Goal: Transaction & Acquisition: Purchase product/service

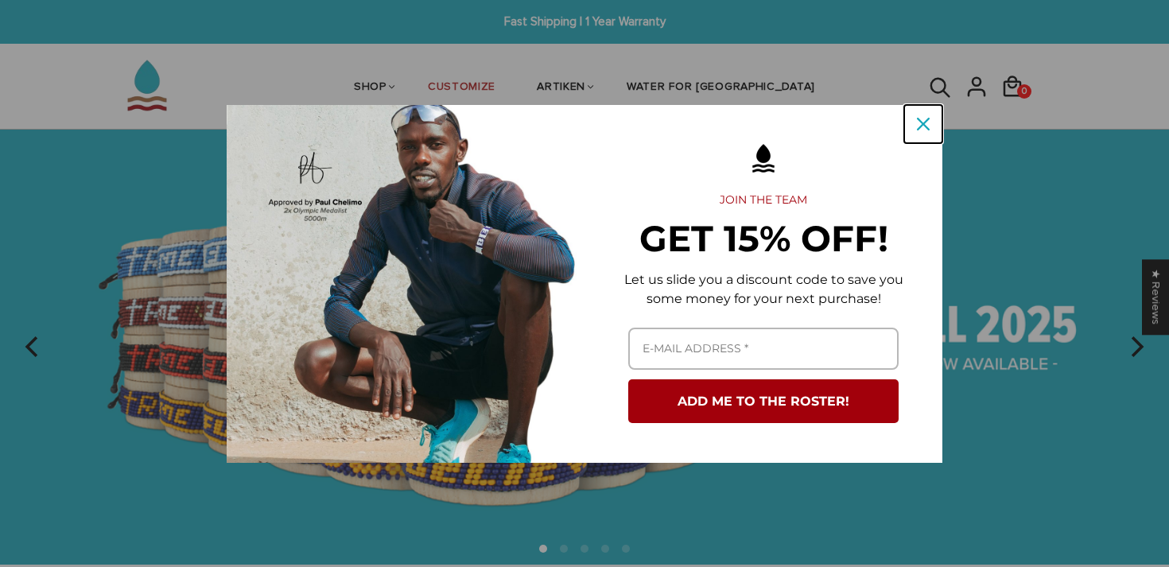
click at [917, 124] on icon "close icon" at bounding box center [923, 124] width 13 height 13
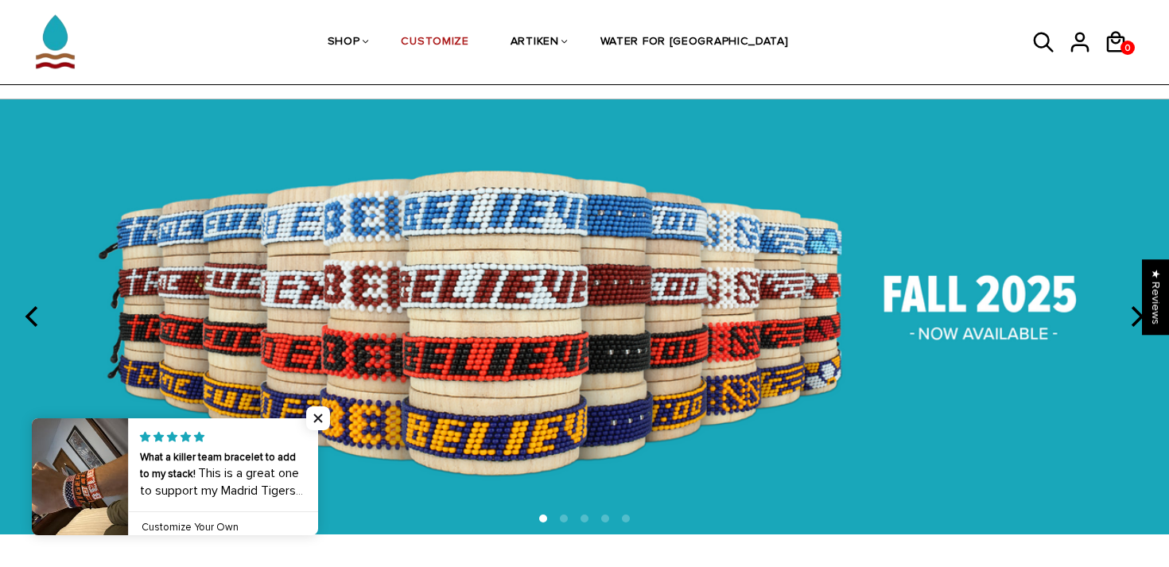
scroll to position [65, 0]
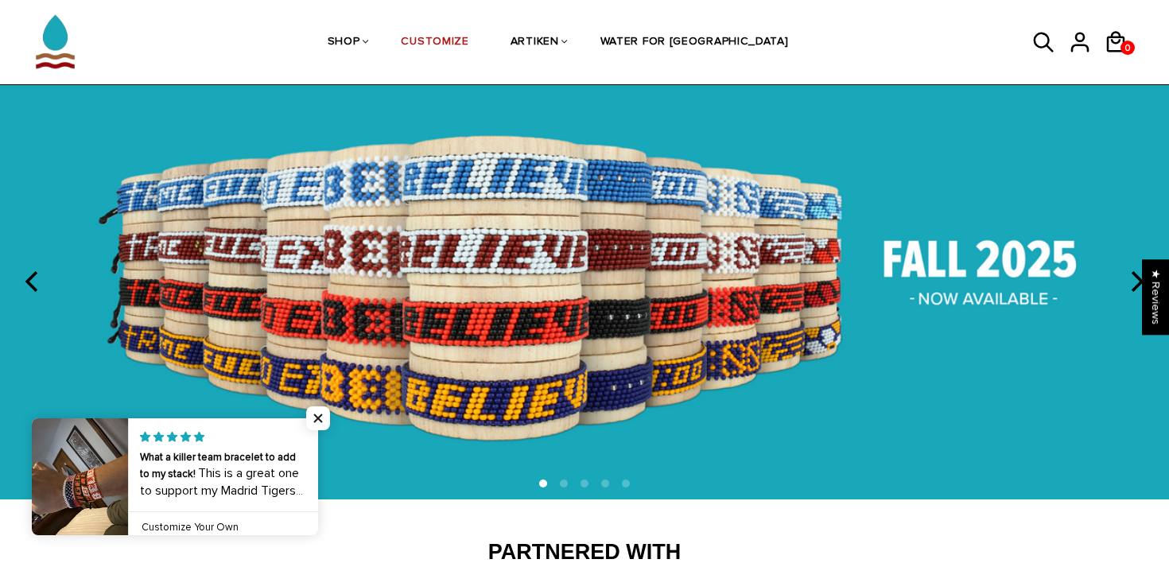
click at [1129, 274] on icon "next" at bounding box center [1135, 281] width 21 height 21
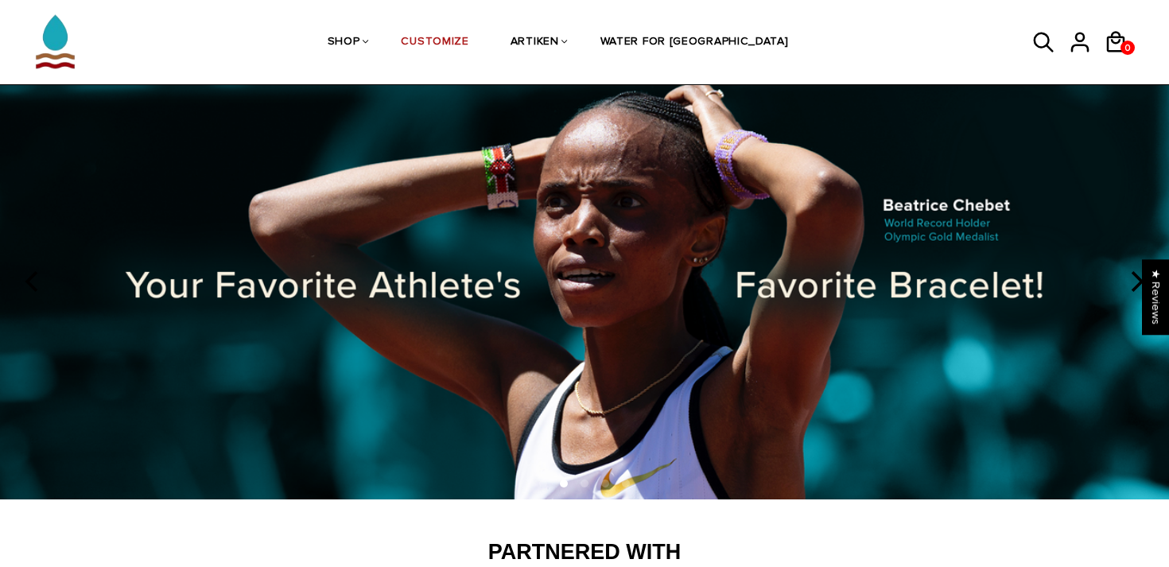
click at [1129, 274] on icon "next" at bounding box center [1135, 281] width 21 height 21
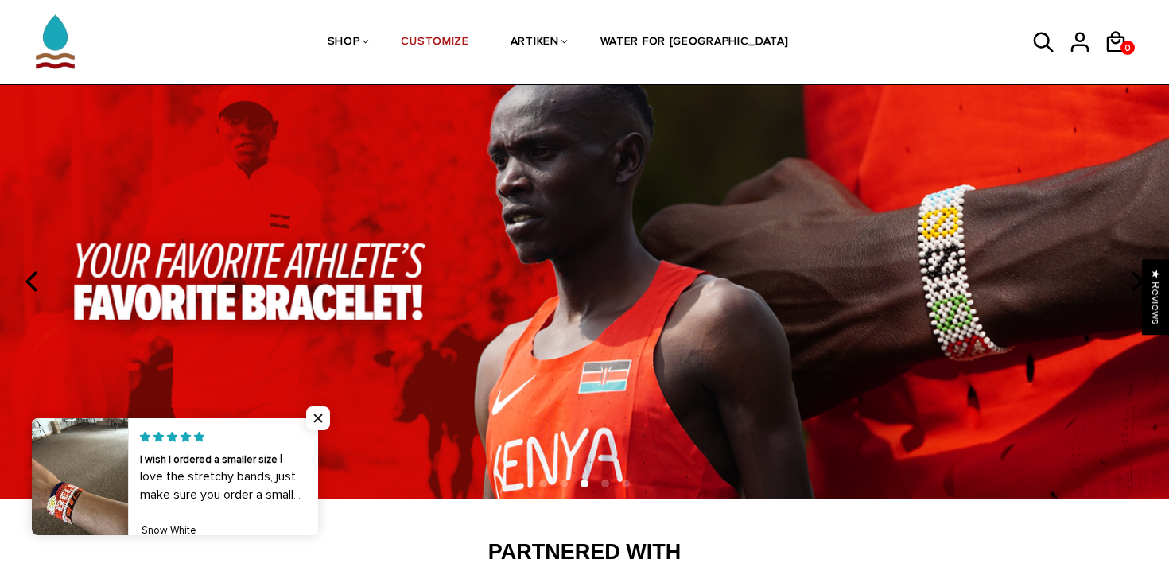
click at [1129, 274] on icon "next" at bounding box center [1135, 281] width 21 height 21
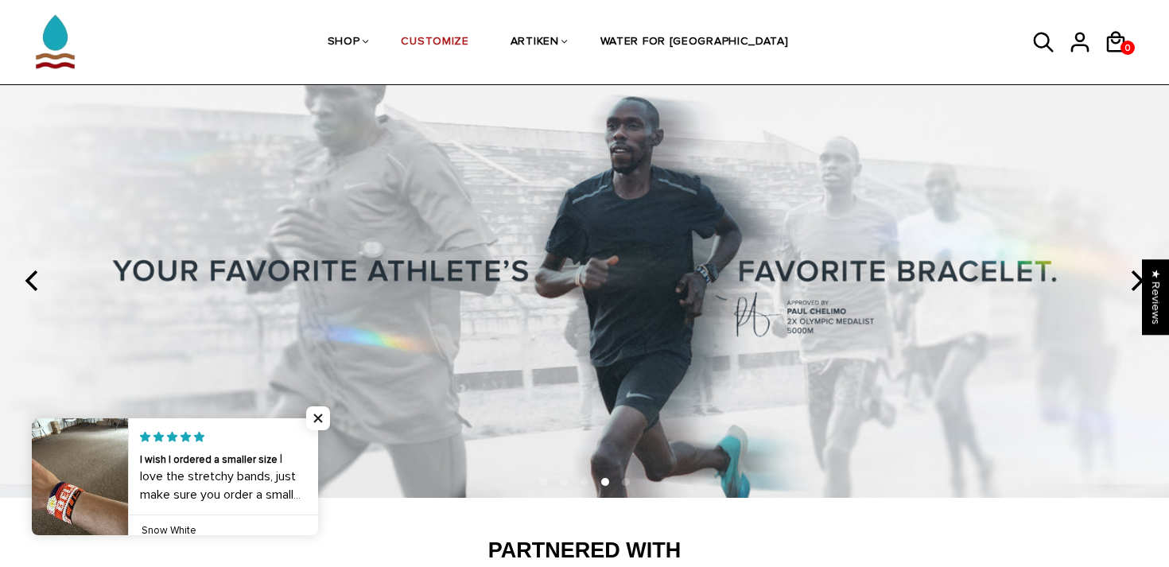
click at [1129, 274] on icon "next" at bounding box center [1135, 280] width 21 height 21
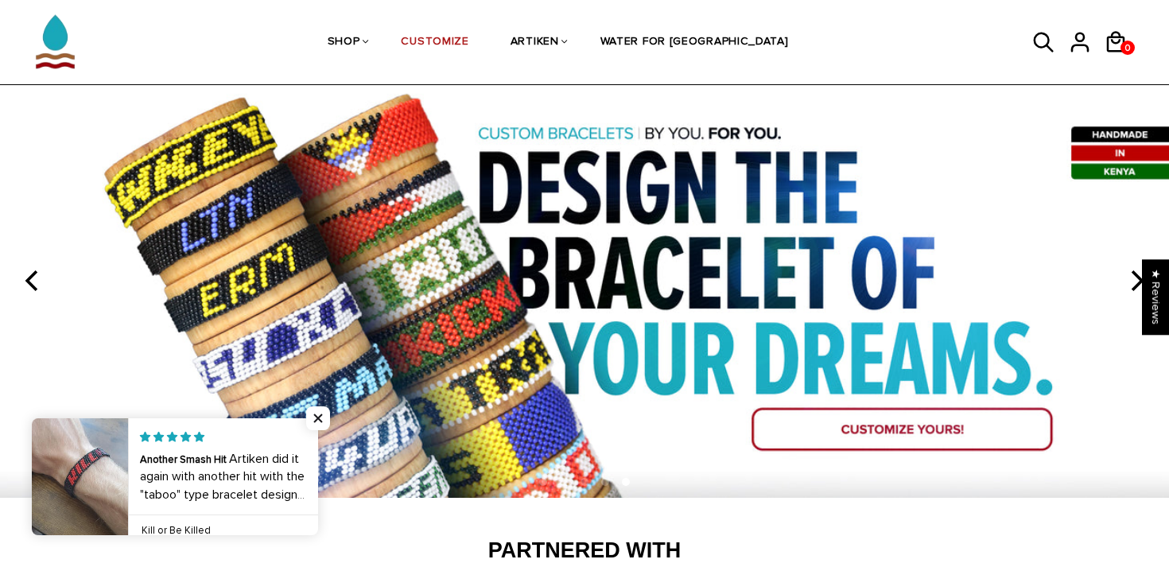
click at [1129, 276] on icon "next" at bounding box center [1135, 280] width 21 height 21
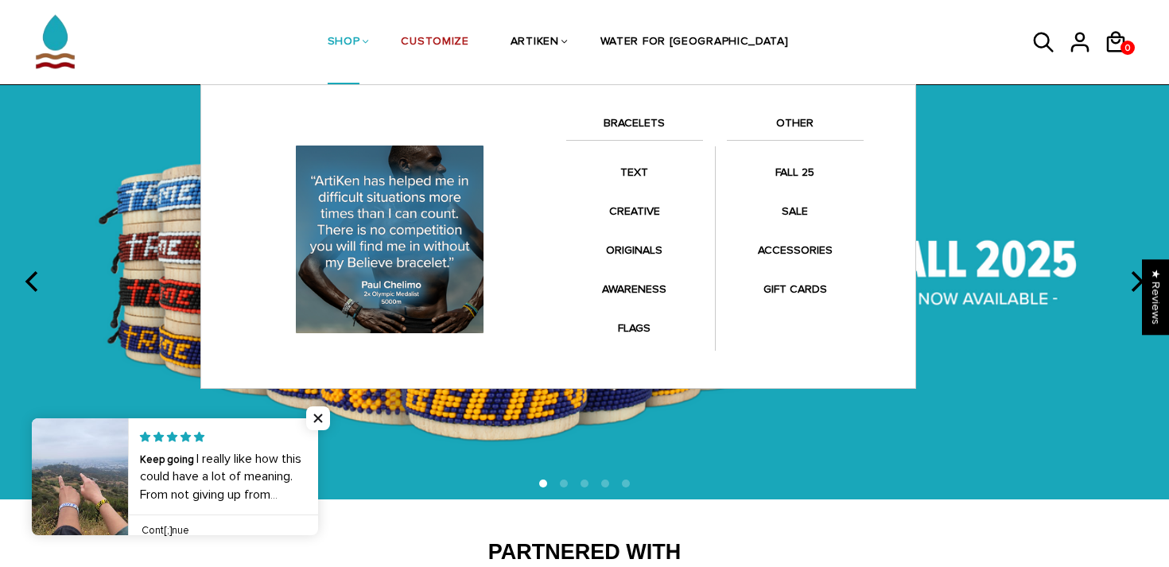
click at [631, 126] on link "BRACELETS" at bounding box center [634, 127] width 137 height 27
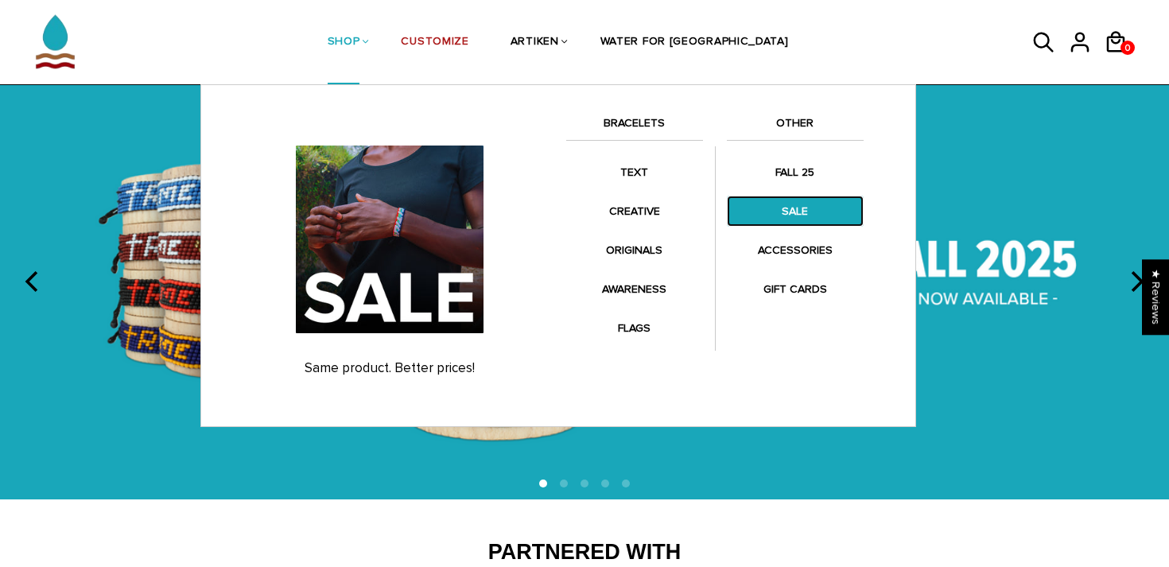
click at [808, 216] on link "SALE" at bounding box center [795, 211] width 137 height 31
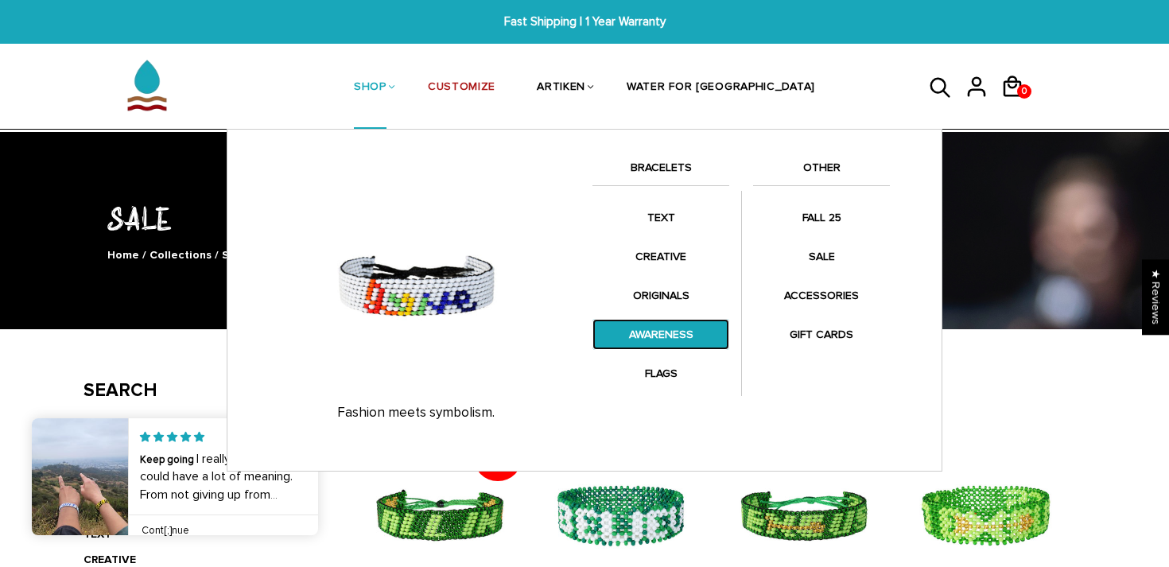
click at [675, 331] on link "AWARENESS" at bounding box center [660, 334] width 137 height 31
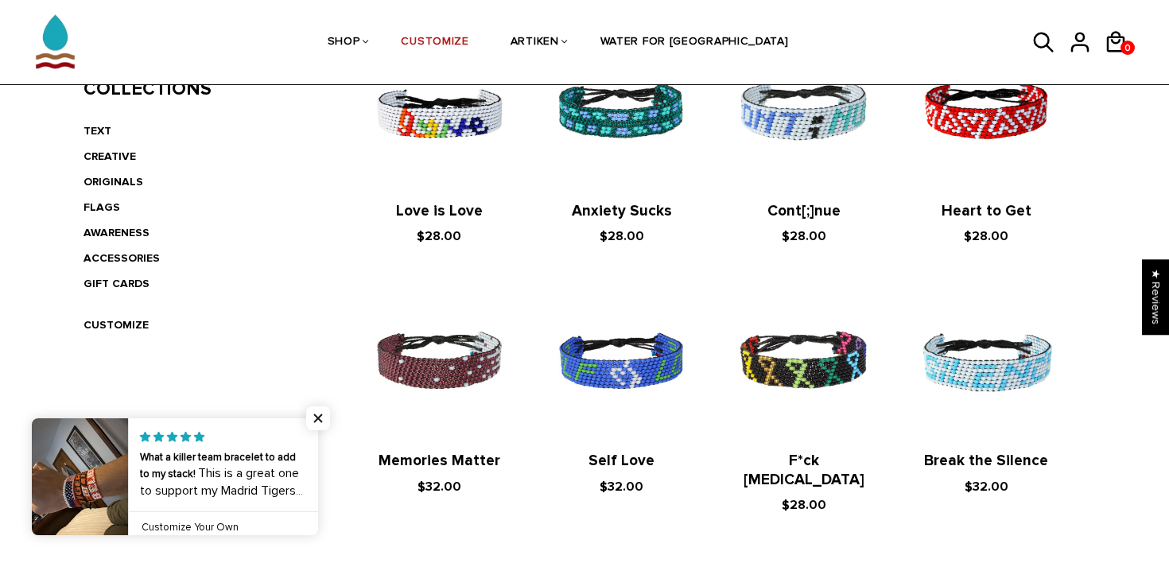
scroll to position [402, 0]
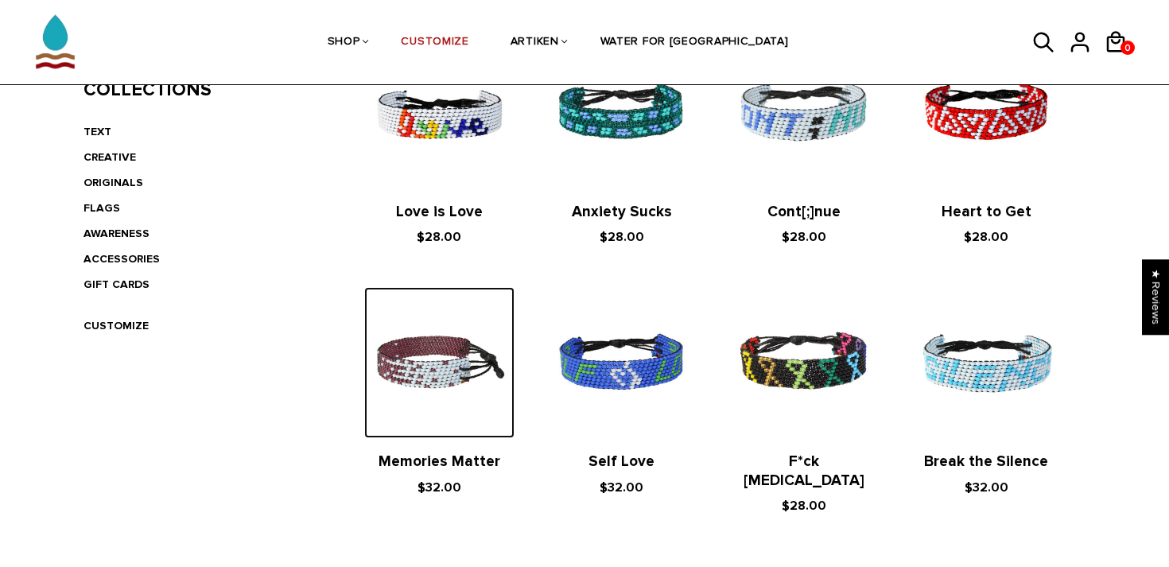
click at [436, 371] on img at bounding box center [439, 362] width 150 height 150
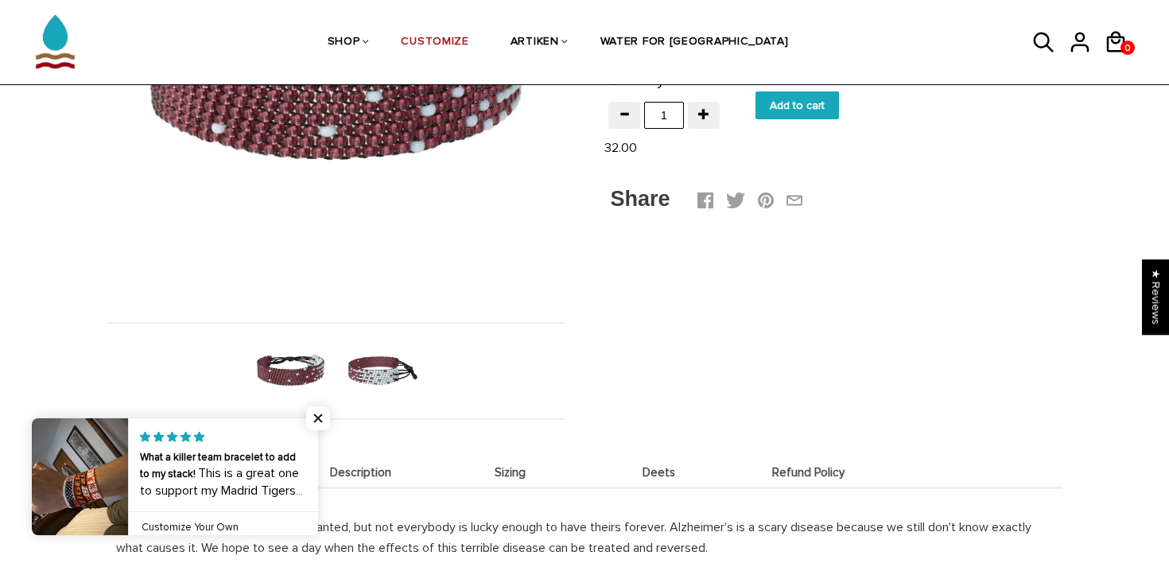
scroll to position [316, 0]
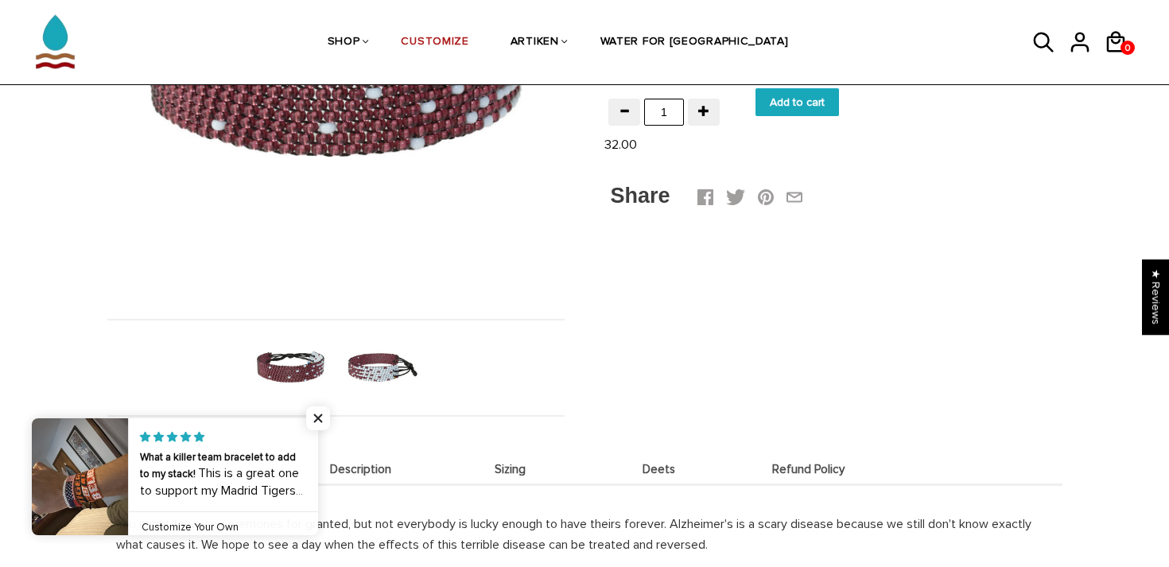
click at [390, 395] on img at bounding box center [382, 368] width 82 height 82
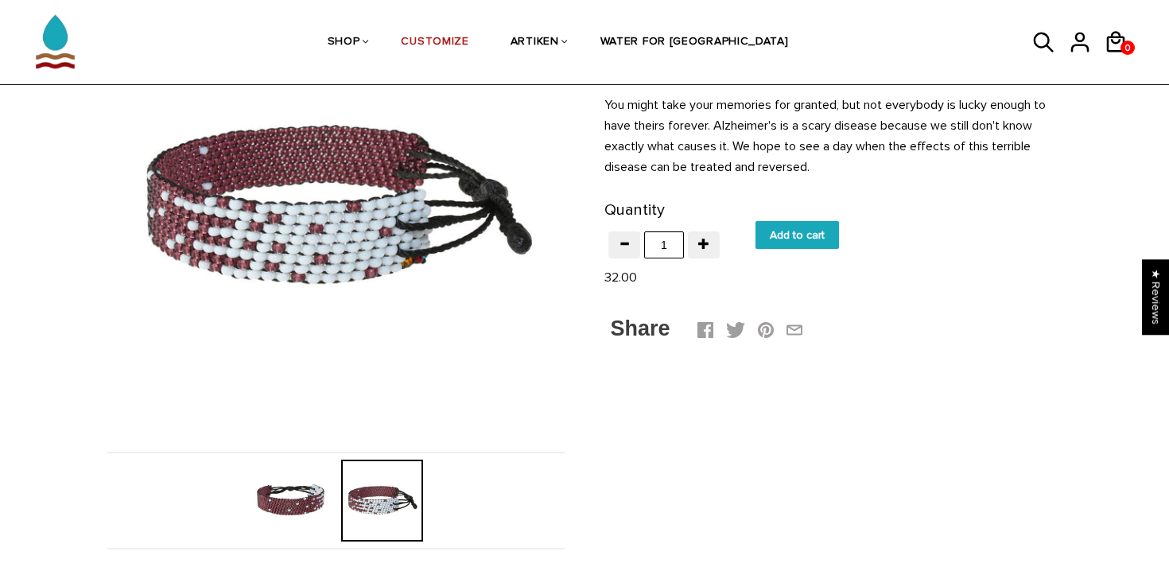
scroll to position [176, 0]
